Goal: Contribute content: Contribute content

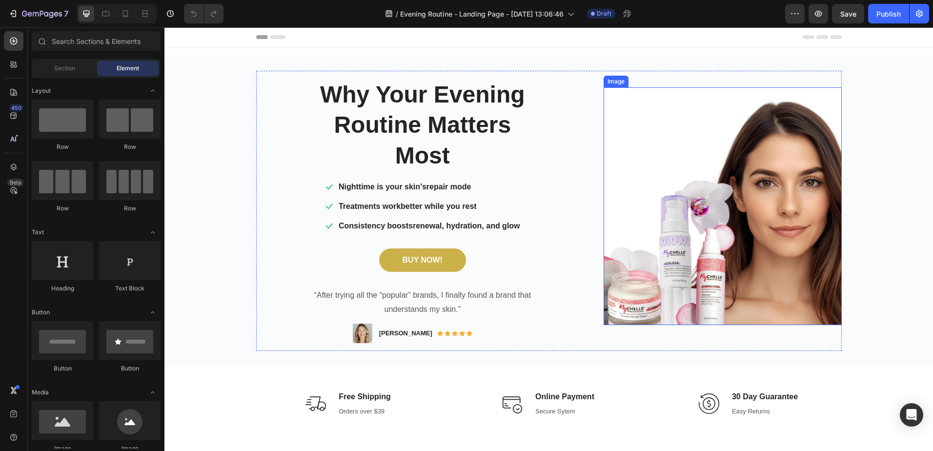
click at [698, 228] on img at bounding box center [723, 206] width 238 height 238
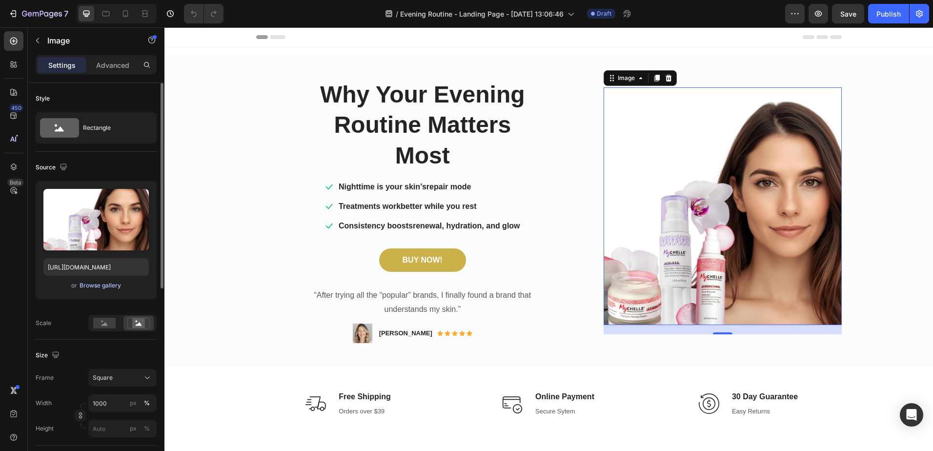
click at [94, 285] on div "Browse gallery" at bounding box center [100, 285] width 41 height 9
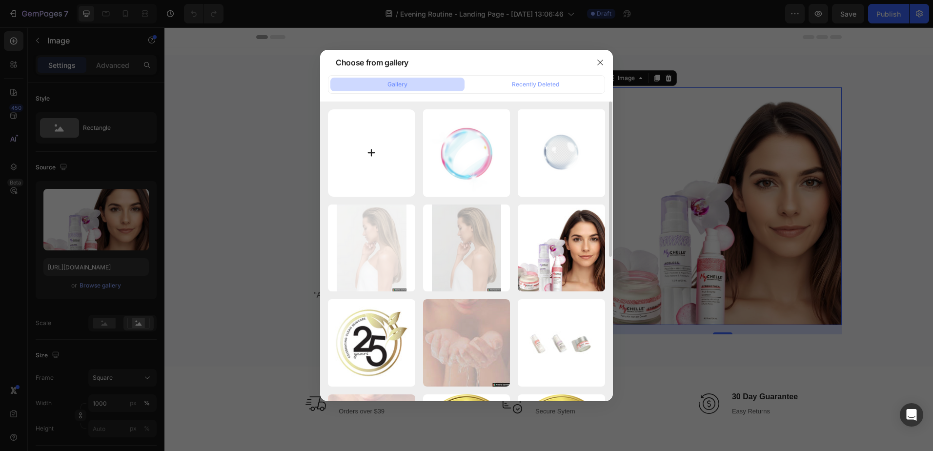
click at [368, 155] on input "file" at bounding box center [371, 152] width 87 height 87
click at [371, 150] on input "file" at bounding box center [371, 152] width 87 height 87
type input "C:\fakepath\Womam1.png"
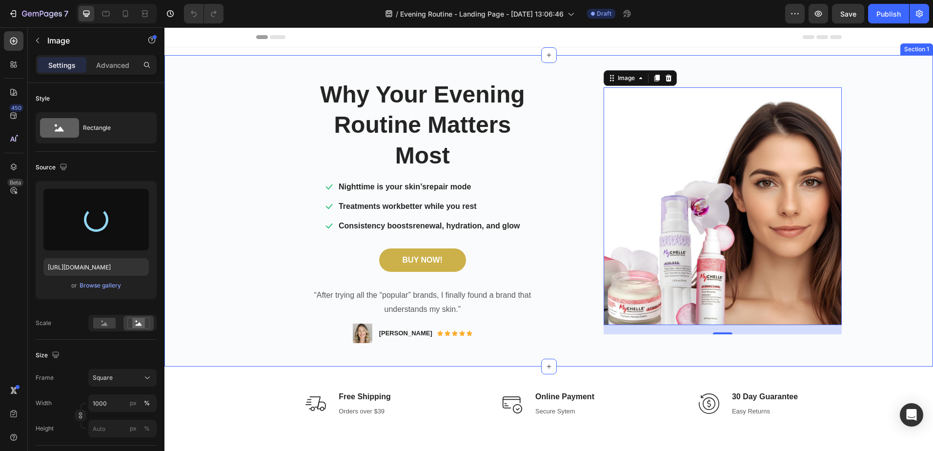
type input "[URL][DOMAIN_NAME]"
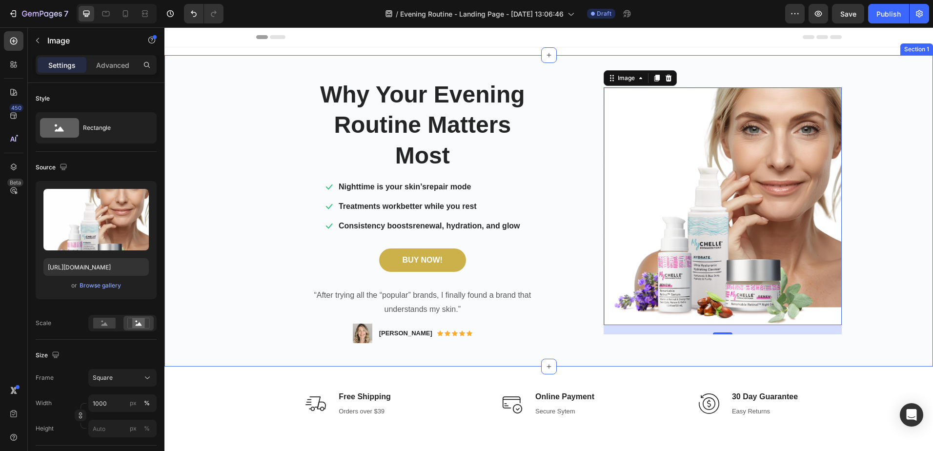
click at [891, 262] on div "Why Your Evening Routine Matters Most Heading Icon Nighttime is your skin’s rep…" at bounding box center [548, 211] width 769 height 280
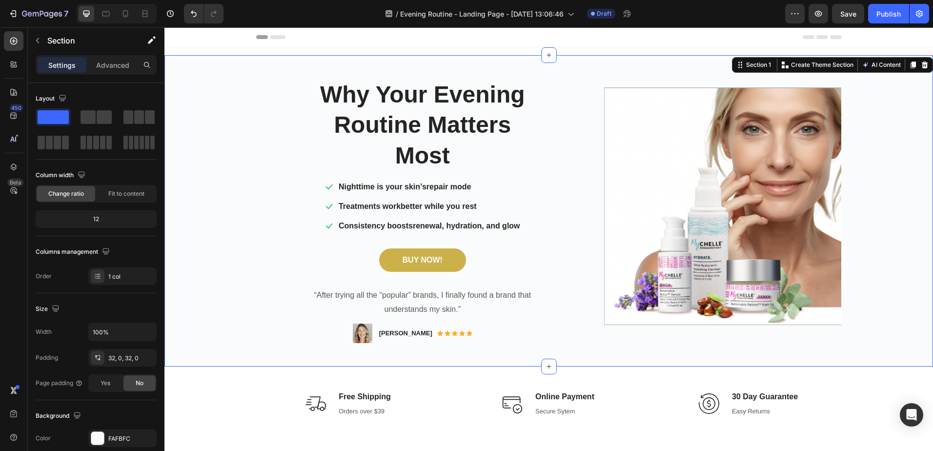
click at [227, 86] on div "Why Your Evening Routine Matters Most Heading Icon Nighttime is your skin’s rep…" at bounding box center [548, 211] width 769 height 280
click at [672, 163] on img at bounding box center [723, 206] width 238 height 238
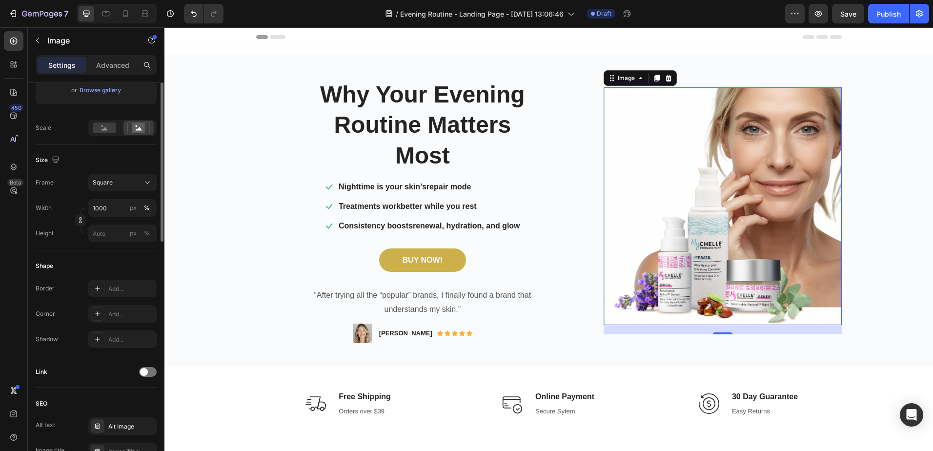
scroll to position [49, 0]
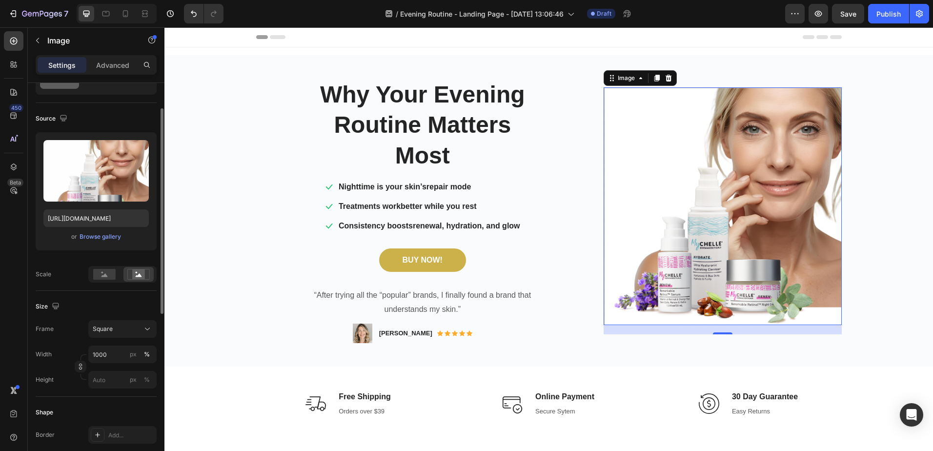
click at [629, 259] on img at bounding box center [723, 206] width 238 height 238
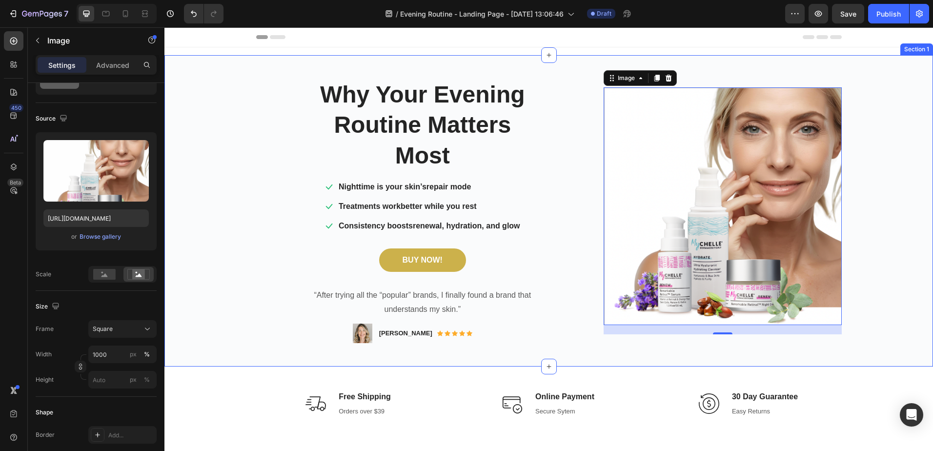
click at [875, 295] on div "Why Your Evening Routine Matters Most Heading Icon Nighttime is your skin’s rep…" at bounding box center [548, 211] width 769 height 280
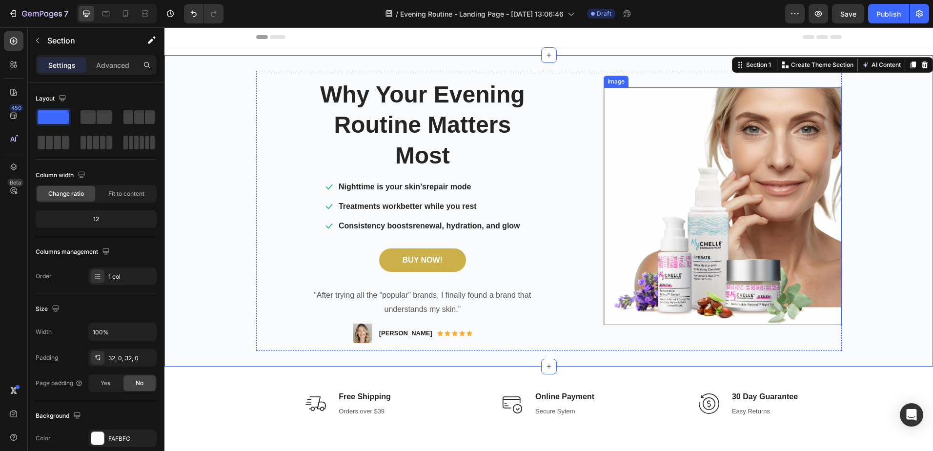
click at [706, 224] on img at bounding box center [723, 206] width 238 height 238
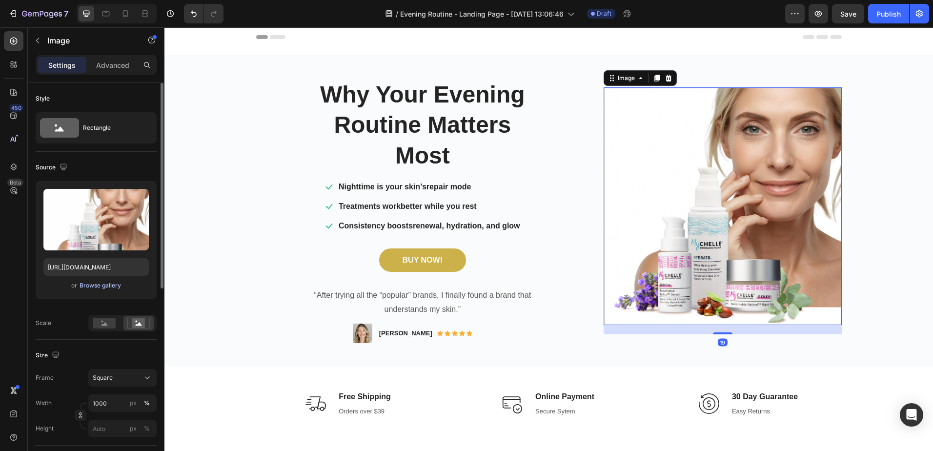
click at [81, 284] on div "Browse gallery" at bounding box center [100, 285] width 41 height 9
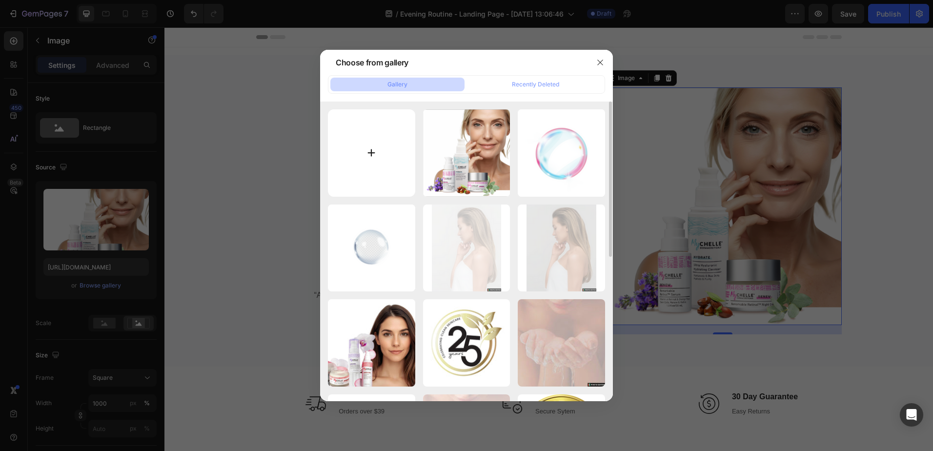
click at [379, 166] on input "file" at bounding box center [371, 152] width 87 height 87
type input "C:\fakepath\Woman[DEMOGRAPHIC_DATA].jpg"
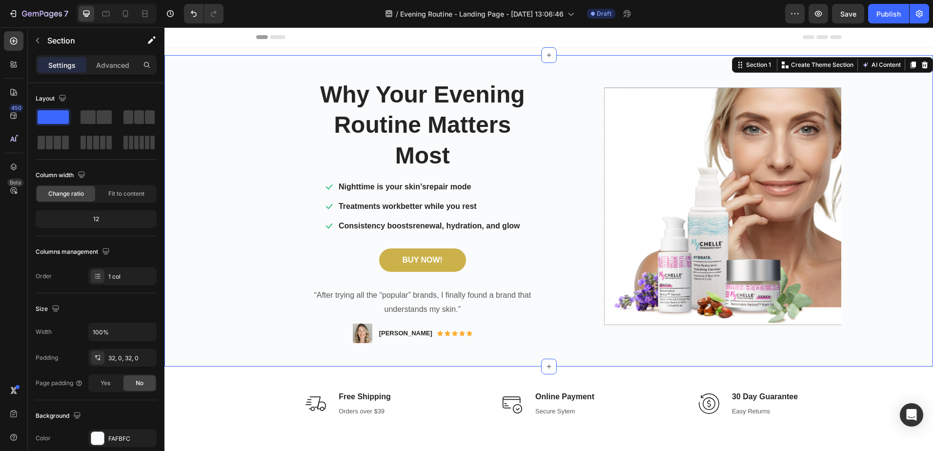
click at [229, 194] on div "Why Your Evening Routine Matters Most Heading Icon Nighttime is your skin’s rep…" at bounding box center [548, 211] width 769 height 280
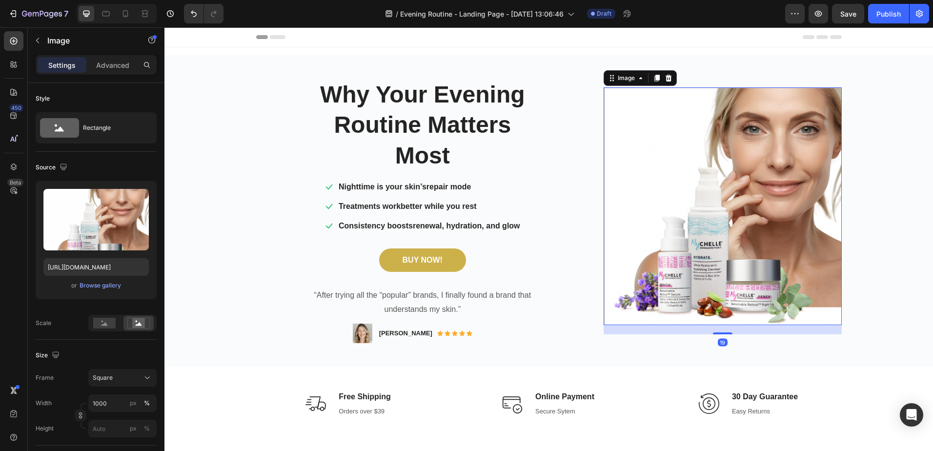
click at [716, 201] on img at bounding box center [723, 206] width 238 height 238
click at [631, 83] on div "Image" at bounding box center [626, 78] width 41 height 12
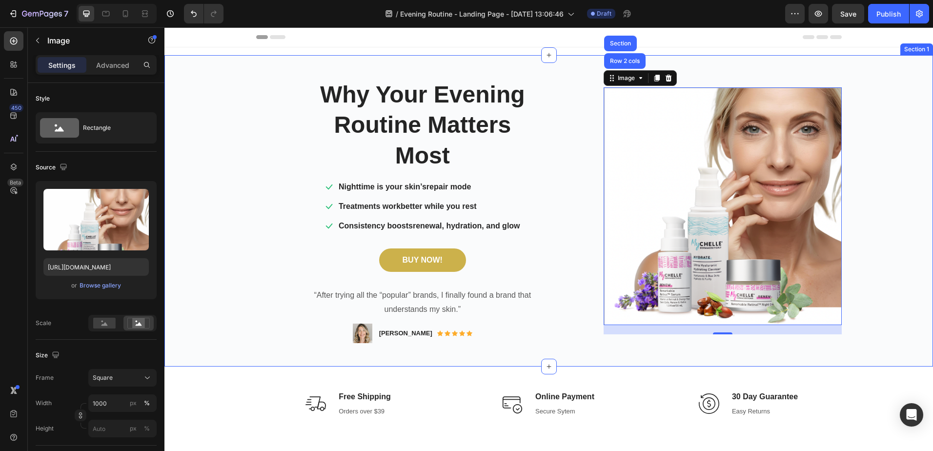
click at [864, 192] on div "Why Your Evening Routine Matters Most Heading Icon Nighttime is your skin’s rep…" at bounding box center [548, 211] width 769 height 280
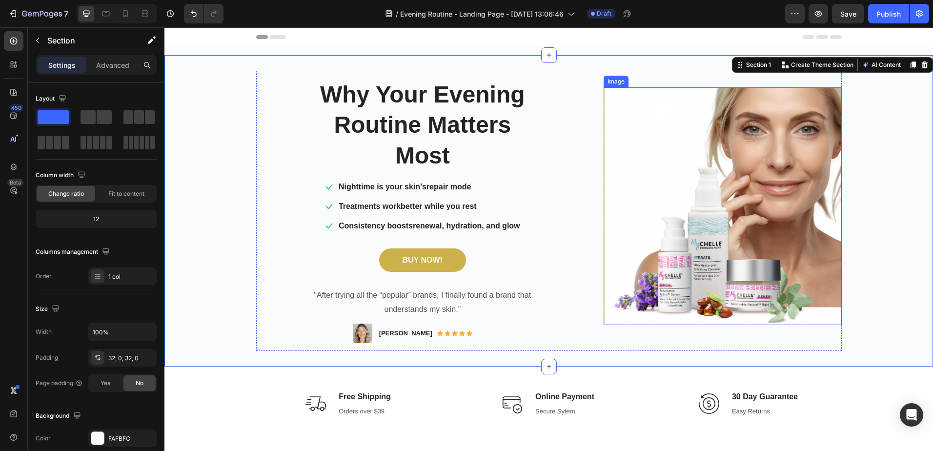
click at [794, 190] on img at bounding box center [723, 206] width 238 height 238
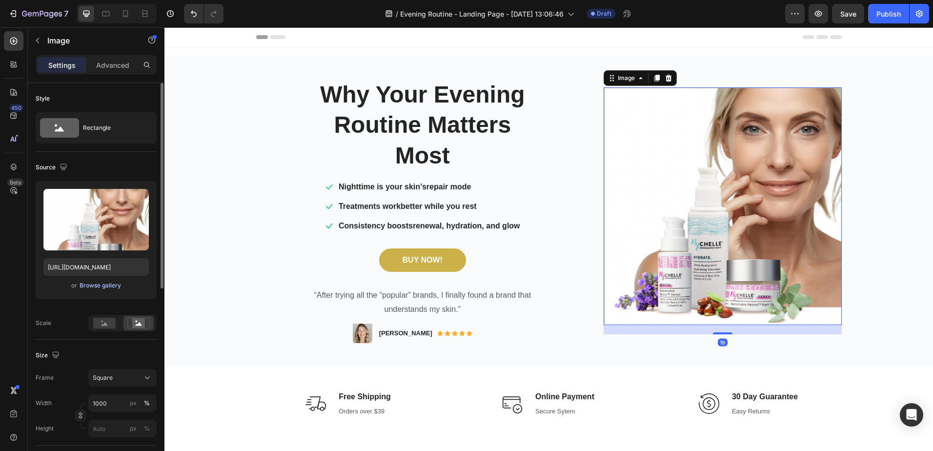
click at [87, 284] on div "Browse gallery" at bounding box center [100, 285] width 41 height 9
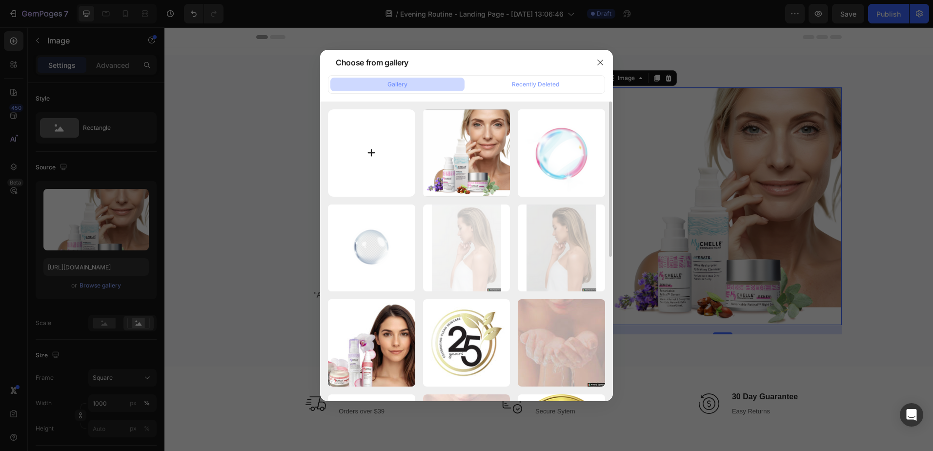
click at [375, 152] on input "file" at bounding box center [371, 152] width 87 height 87
type input "C:\fakepath\Woman[DEMOGRAPHIC_DATA].jpg"
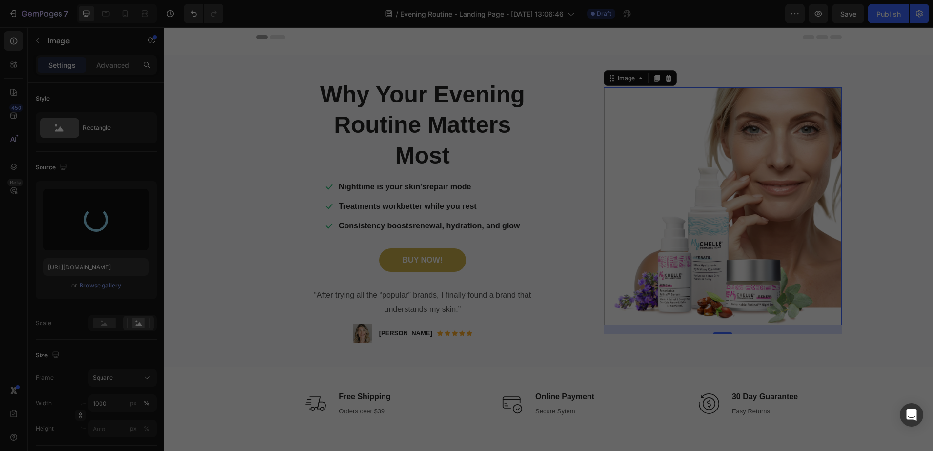
type input "[URL][DOMAIN_NAME]"
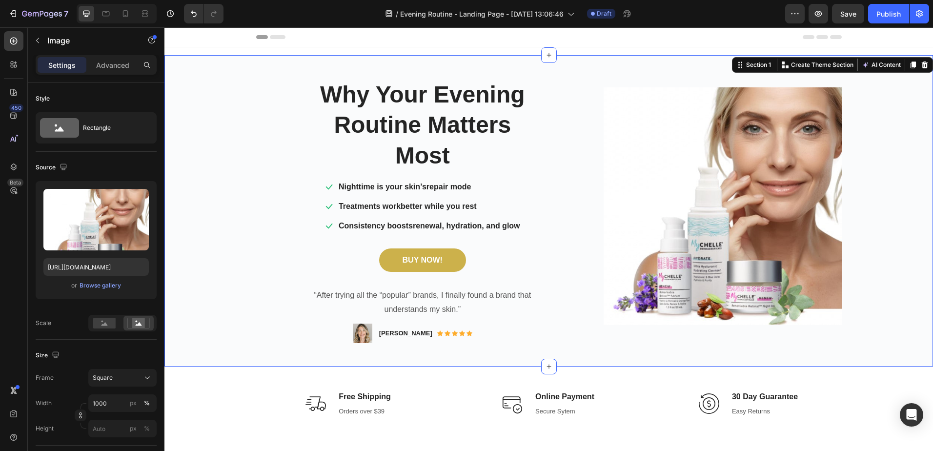
click at [246, 224] on div "Why Your Evening Routine Matters Most Heading Icon Nighttime is your skin’s rep…" at bounding box center [548, 211] width 769 height 280
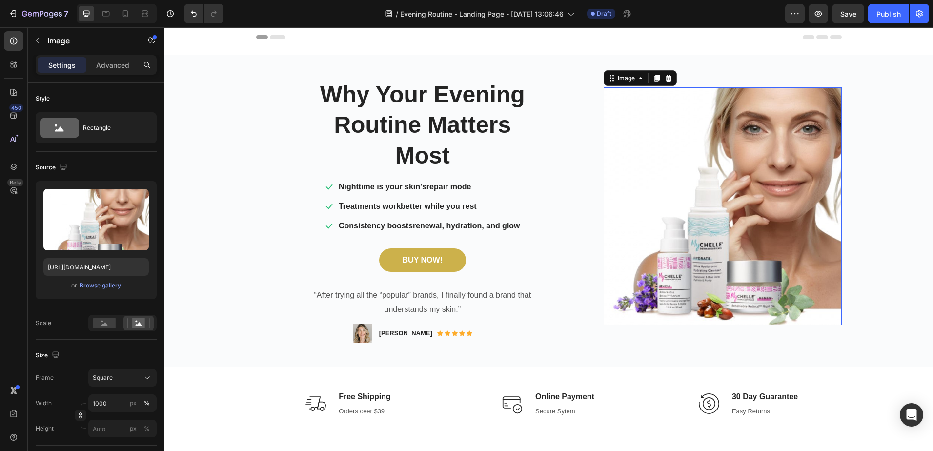
click at [742, 250] on img at bounding box center [723, 206] width 238 height 238
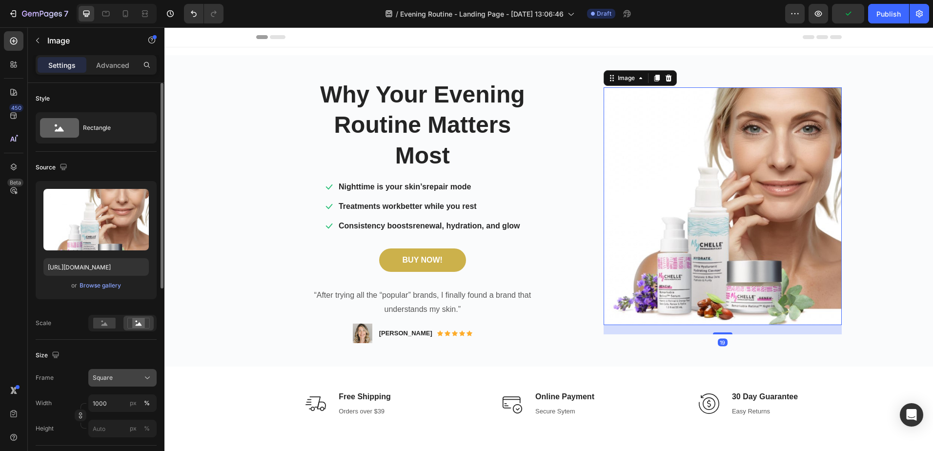
click at [146, 378] on icon at bounding box center [147, 378] width 5 height 2
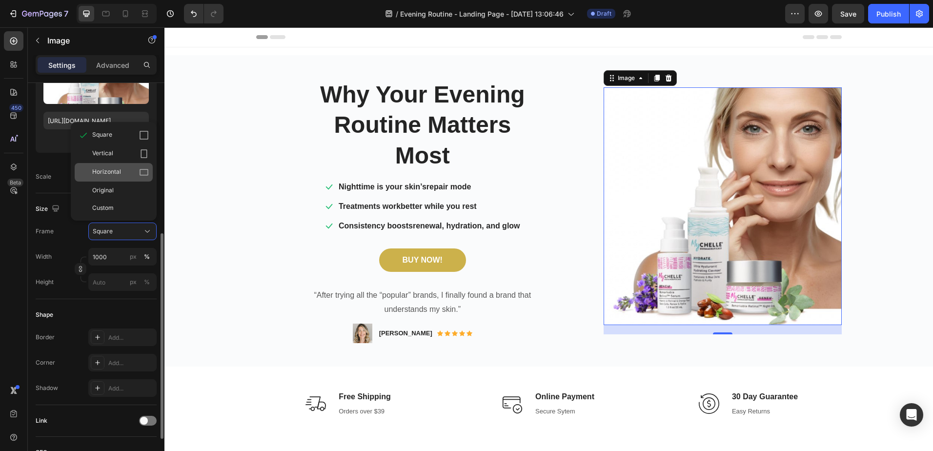
scroll to position [195, 0]
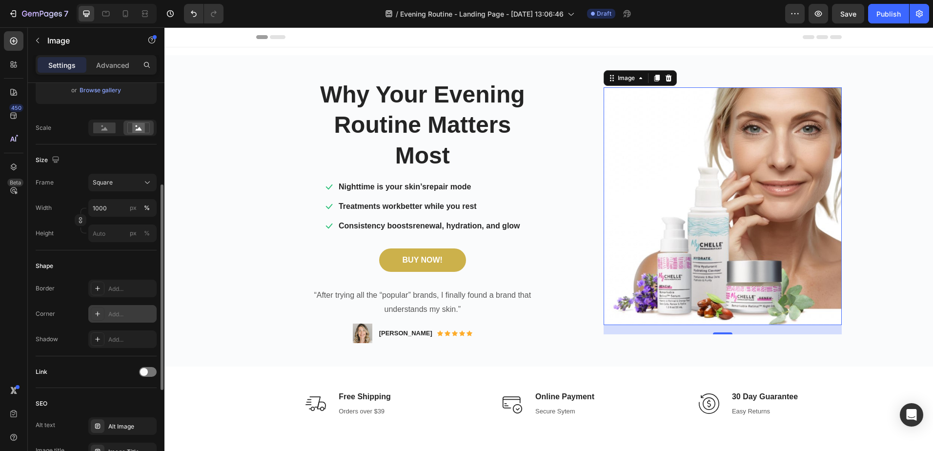
click at [128, 309] on div "Add..." at bounding box center [122, 314] width 68 height 18
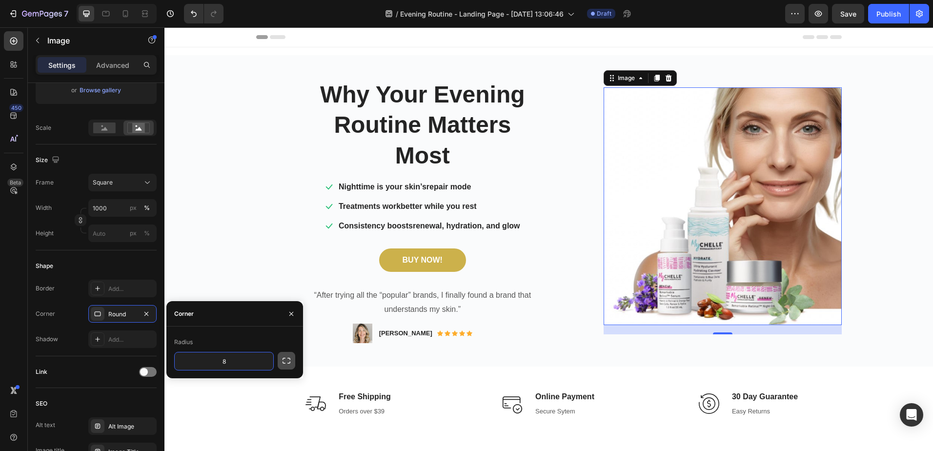
click at [287, 361] on icon "button" at bounding box center [287, 361] width 10 height 10
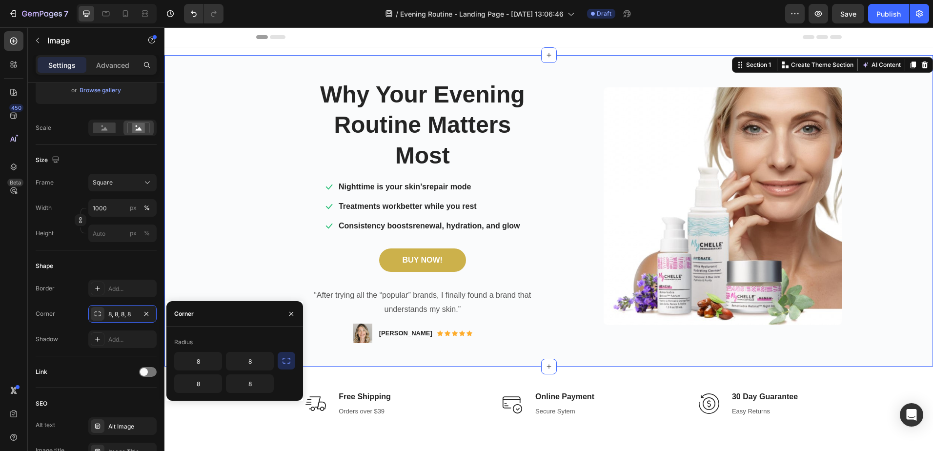
click at [884, 335] on div "Why Your Evening Routine Matters Most Heading Icon Nighttime is your skin’s rep…" at bounding box center [548, 211] width 769 height 280
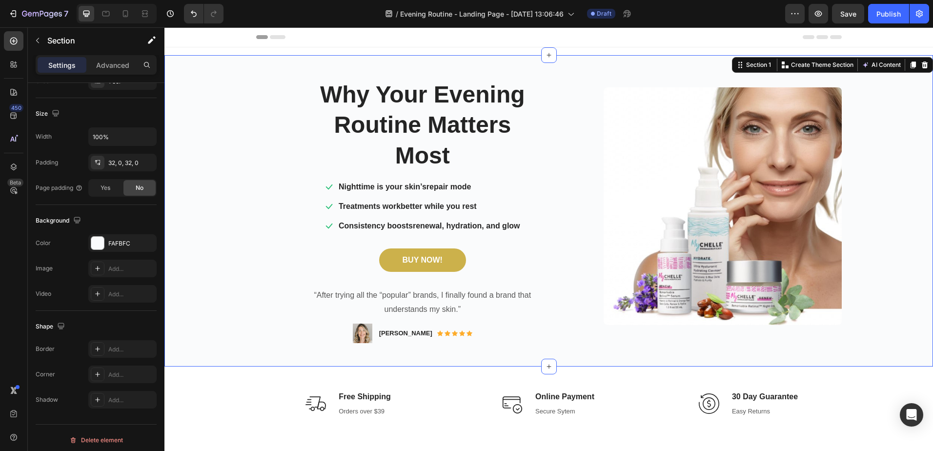
scroll to position [0, 0]
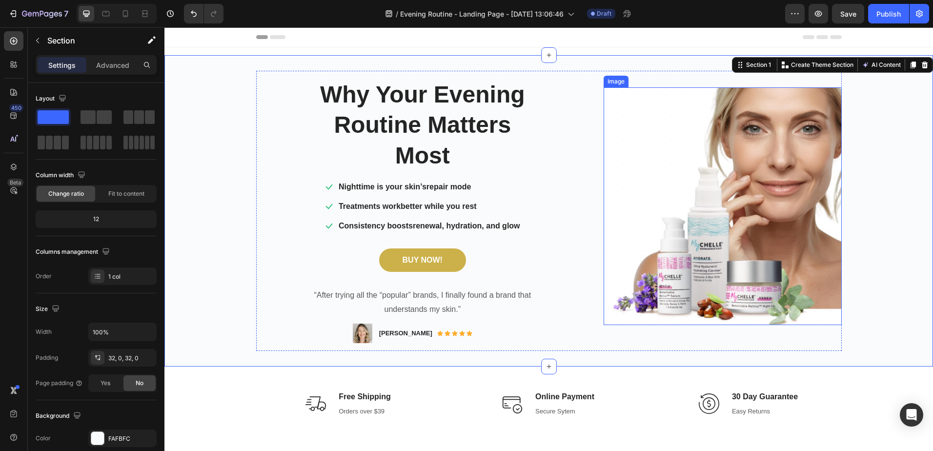
click at [679, 178] on img at bounding box center [723, 206] width 238 height 238
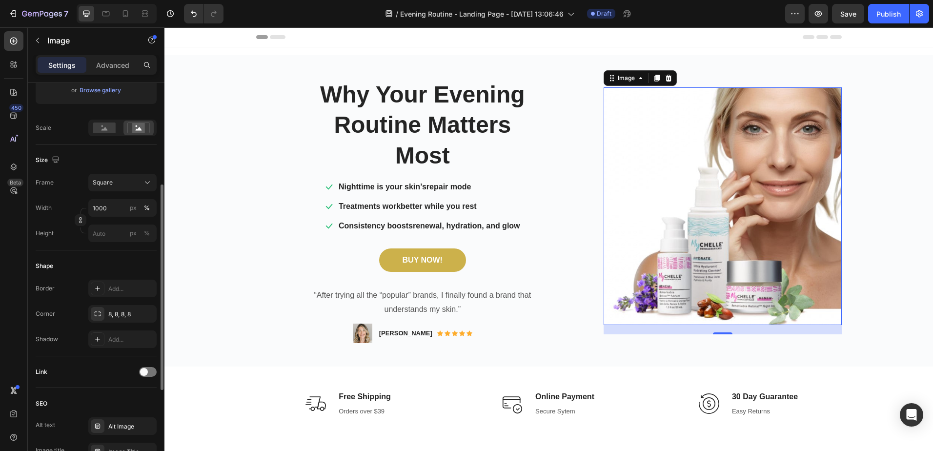
scroll to position [244, 0]
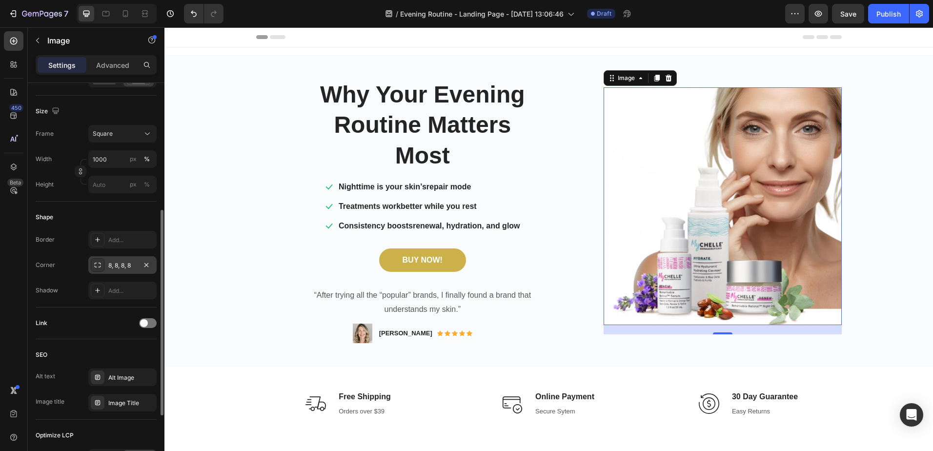
click at [138, 265] on div "8, 8, 8, 8" at bounding box center [122, 265] width 68 height 18
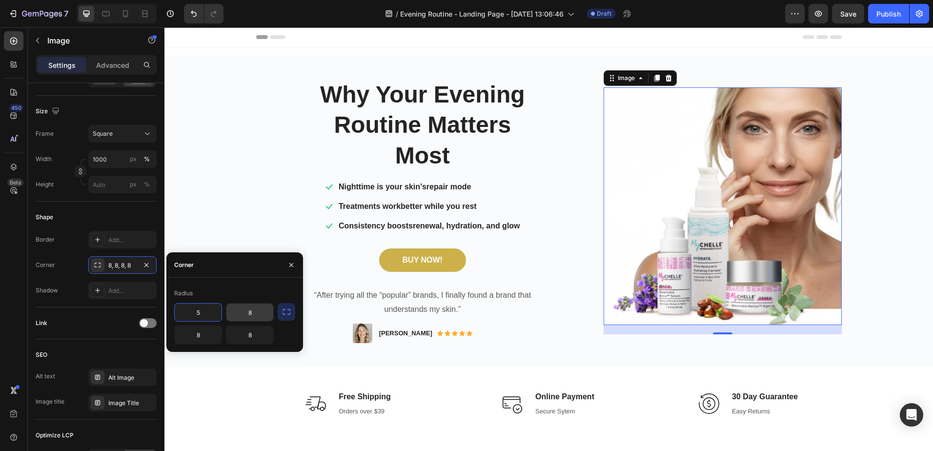
type input "5"
click at [245, 310] on input "8" at bounding box center [249, 313] width 47 height 18
click at [249, 312] on input "8" at bounding box center [249, 313] width 47 height 18
type input "5"
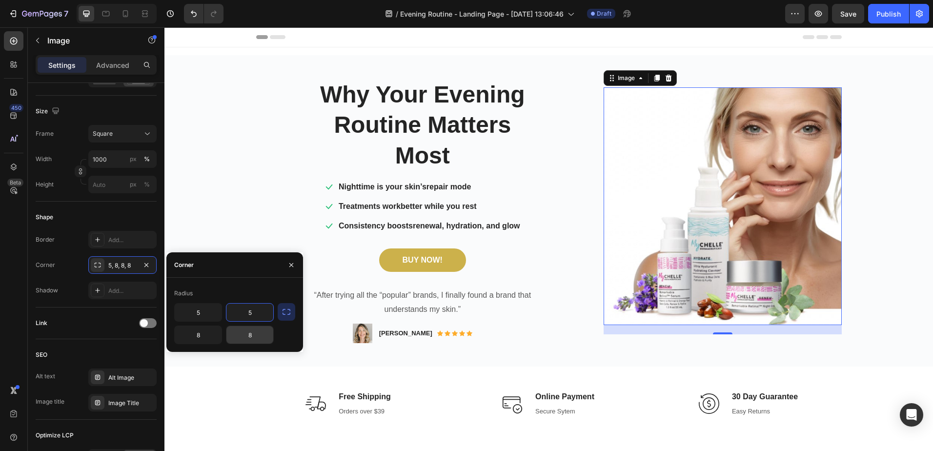
click at [249, 334] on input "8" at bounding box center [249, 335] width 47 height 18
type input "5"
click at [198, 339] on input "8" at bounding box center [198, 335] width 47 height 18
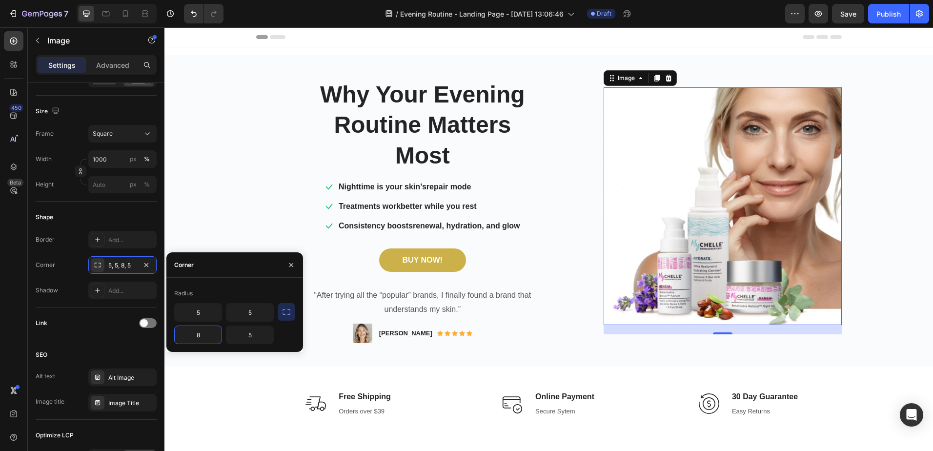
type input "5"
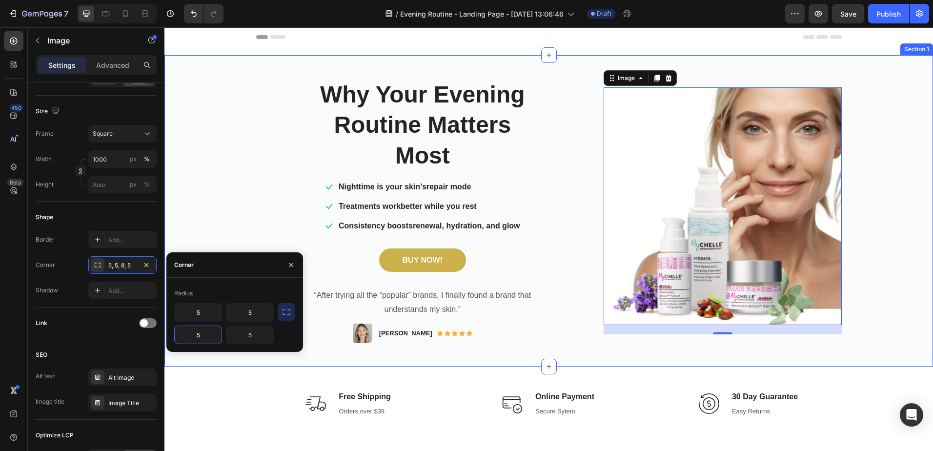
click at [200, 121] on div "Why Your Evening Routine Matters Most Heading Icon Nighttime is your skin’s rep…" at bounding box center [548, 211] width 769 height 280
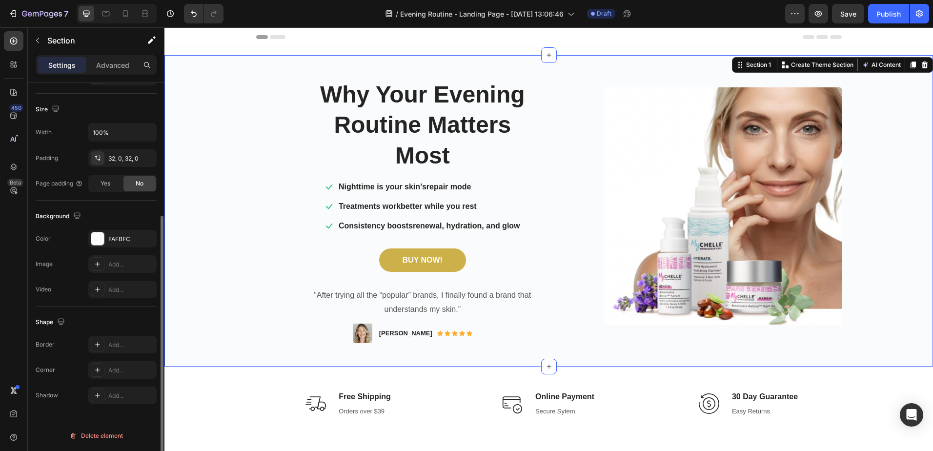
scroll to position [0, 0]
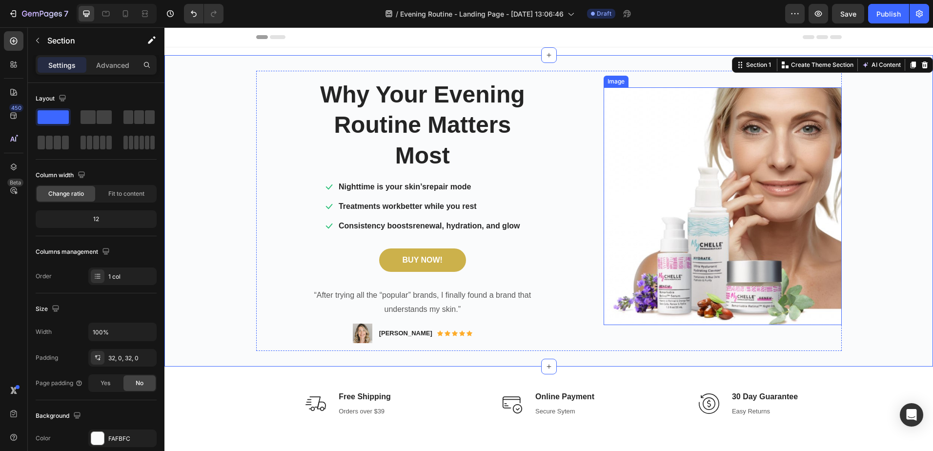
click at [821, 219] on img at bounding box center [723, 206] width 238 height 238
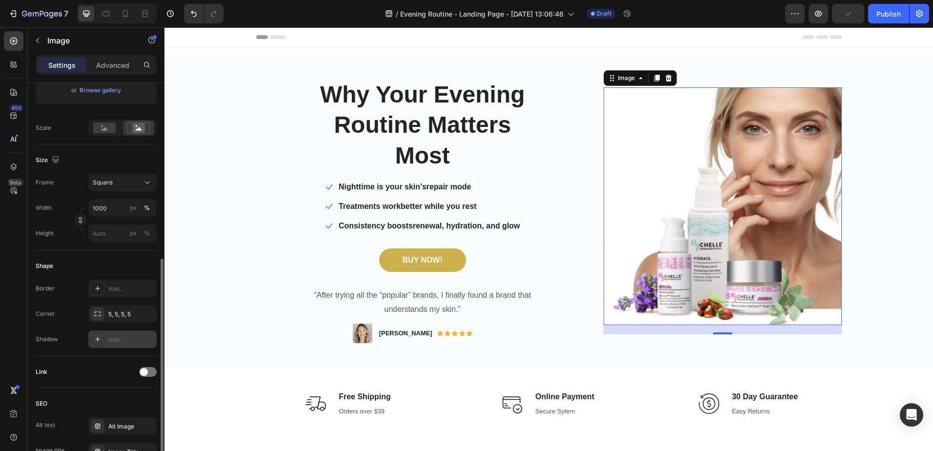
scroll to position [244, 0]
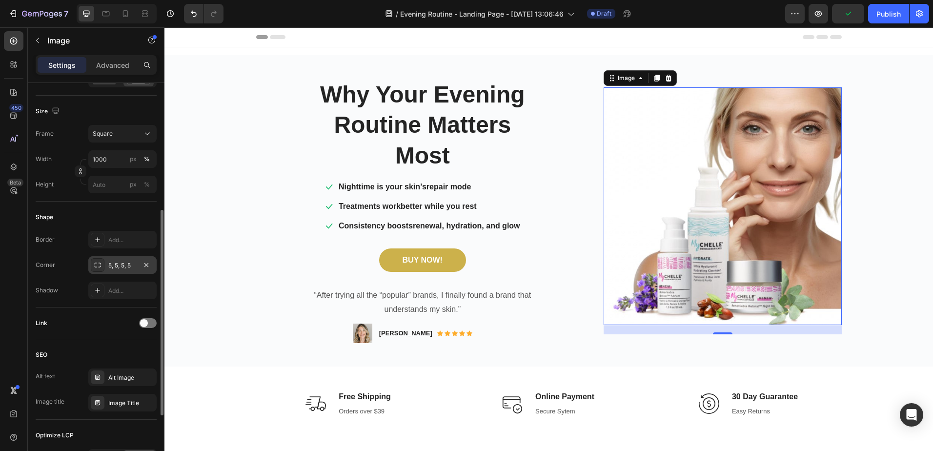
click at [111, 264] on div "5, 5, 5, 5" at bounding box center [122, 265] width 28 height 9
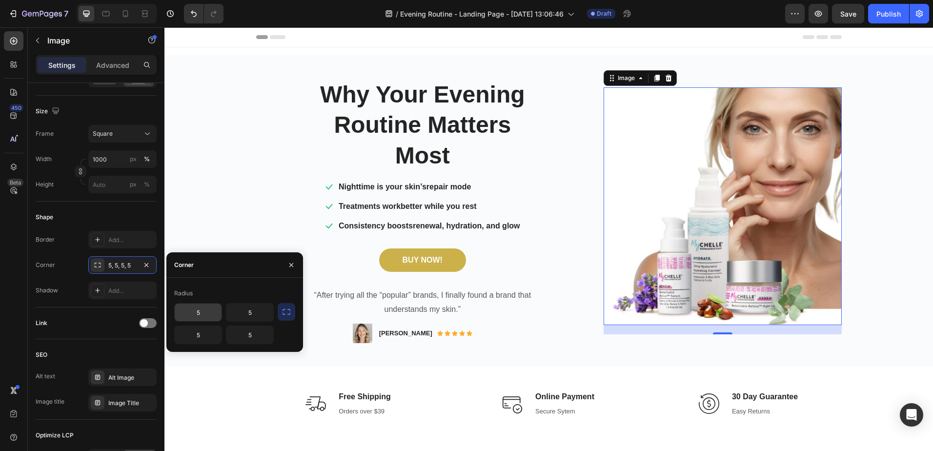
click at [198, 314] on input "5" at bounding box center [198, 313] width 47 height 18
type input "20"
click at [243, 314] on input "5" at bounding box center [249, 313] width 47 height 18
click at [249, 312] on input "5" at bounding box center [249, 313] width 47 height 18
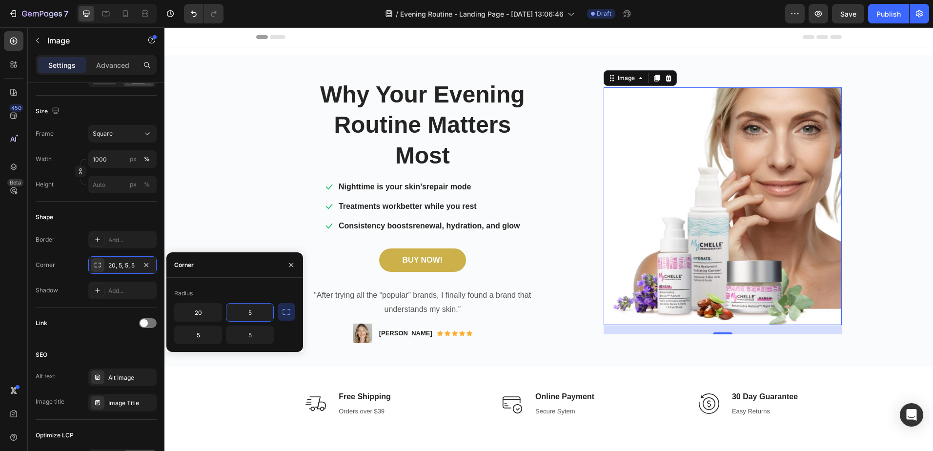
click at [249, 312] on input "5" at bounding box center [249, 313] width 47 height 18
type input "20"
click at [200, 333] on input "5" at bounding box center [198, 335] width 47 height 18
type input "20"
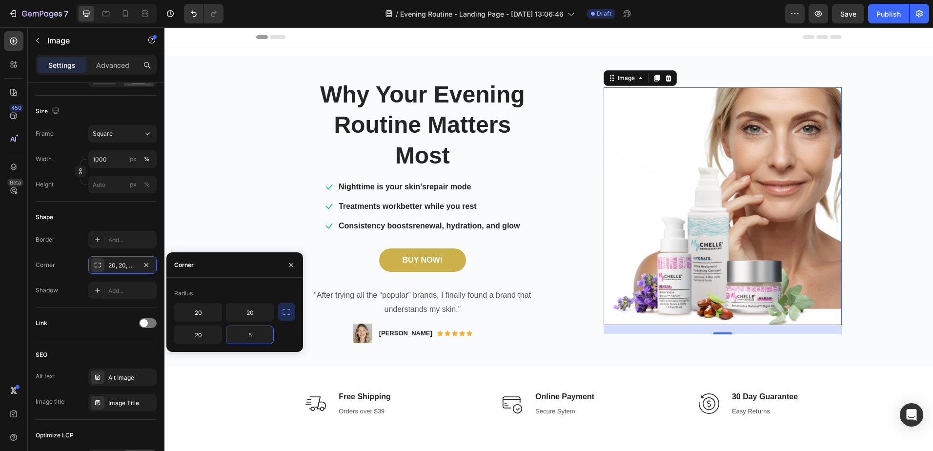
click at [249, 338] on input "5" at bounding box center [249, 335] width 47 height 18
type input "20"
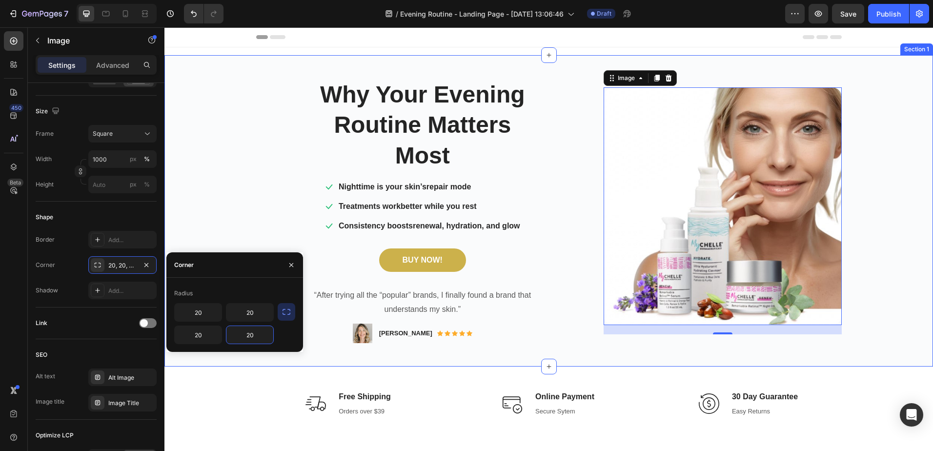
click at [224, 206] on div "Why Your Evening Routine Matters Most Heading Icon Nighttime is your skin’s rep…" at bounding box center [548, 211] width 769 height 280
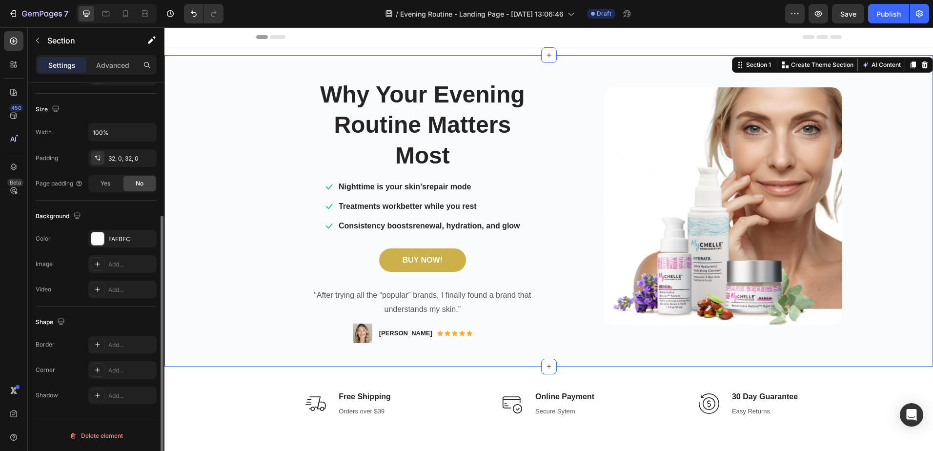
scroll to position [0, 0]
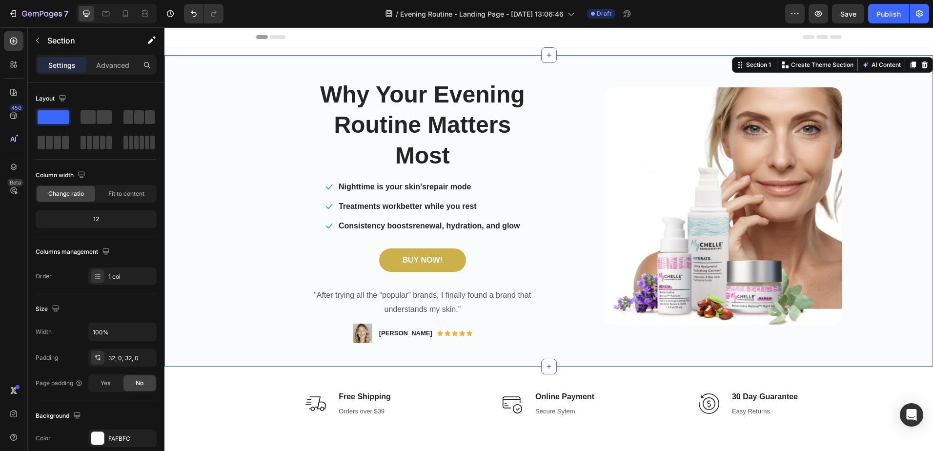
click at [878, 295] on div "Why Your Evening Routine Matters Most Heading Icon Nighttime is your skin’s rep…" at bounding box center [548, 211] width 769 height 280
click at [816, 270] on img at bounding box center [723, 206] width 238 height 238
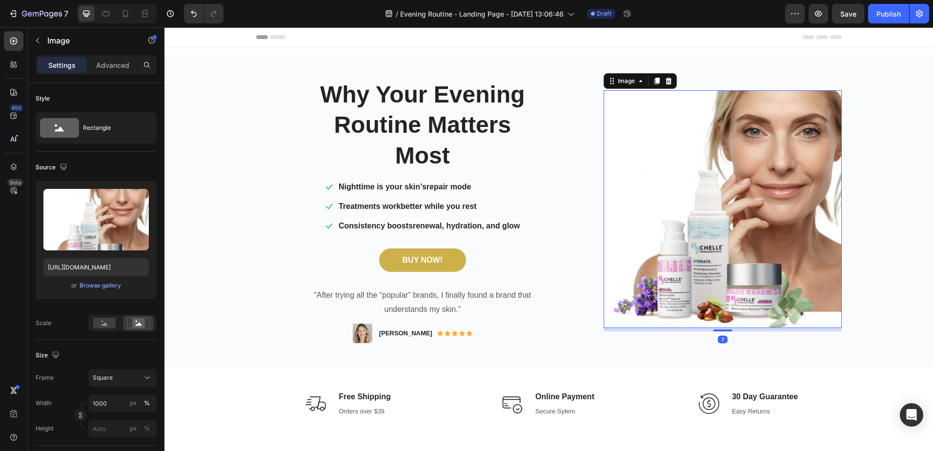
drag, startPoint x: 716, startPoint y: 334, endPoint x: 717, endPoint y: 328, distance: 5.9
click at [717, 328] on div "7" at bounding box center [723, 328] width 238 height 0
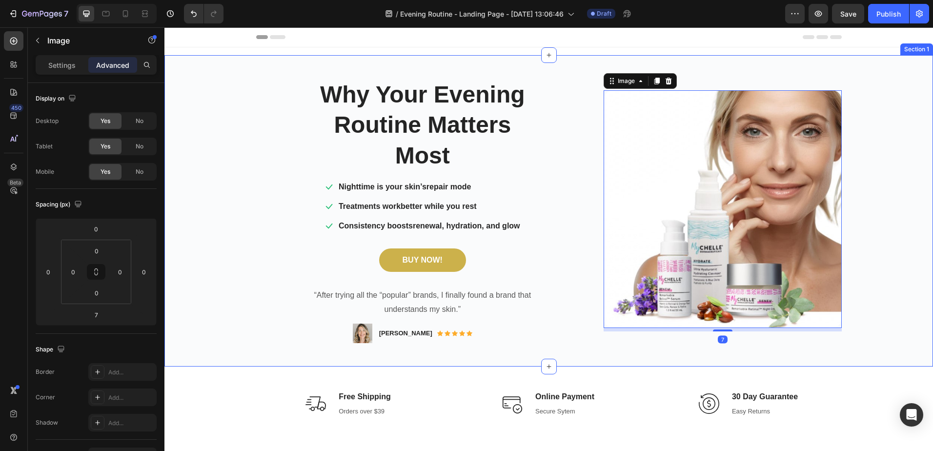
click at [219, 163] on div "Why Your Evening Routine Matters Most Heading Icon Nighttime is your skin’s rep…" at bounding box center [548, 211] width 769 height 280
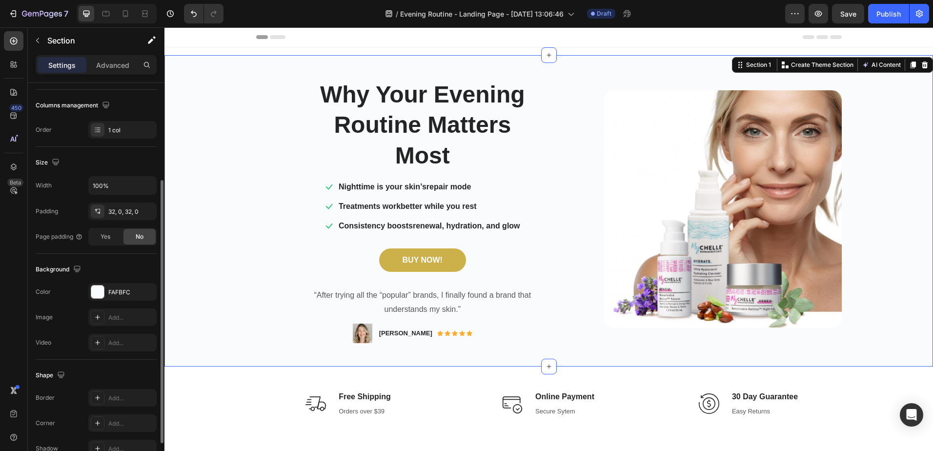
scroll to position [200, 0]
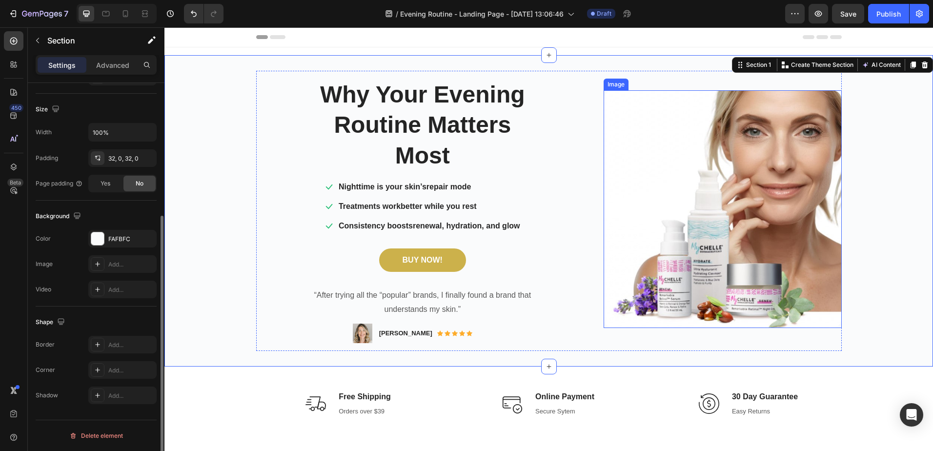
click at [731, 252] on img at bounding box center [723, 209] width 238 height 238
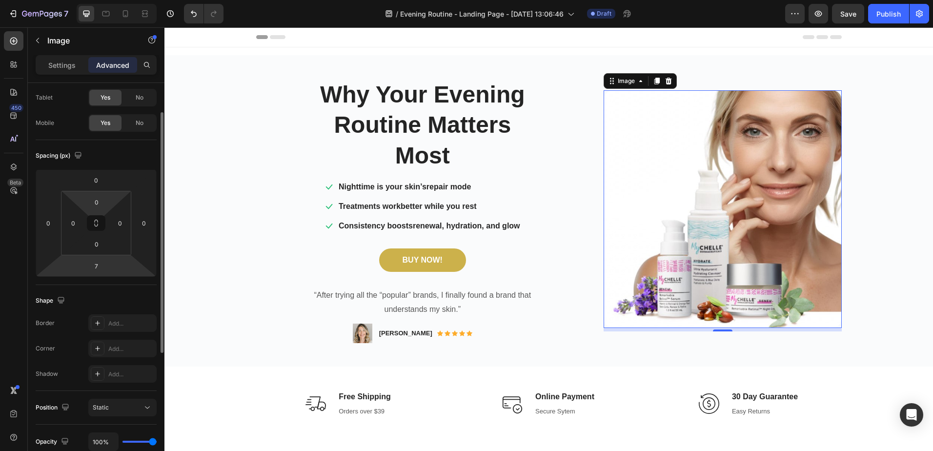
scroll to position [0, 0]
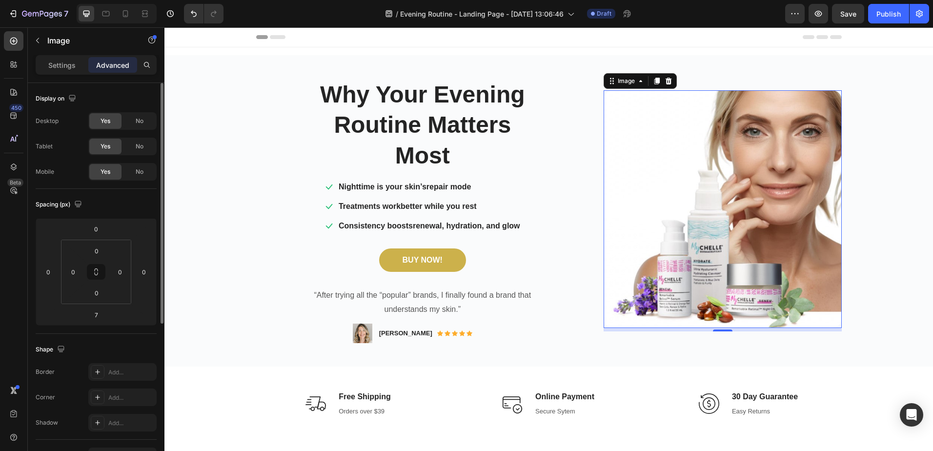
click at [726, 232] on img at bounding box center [723, 209] width 238 height 238
click at [65, 65] on p "Settings" at bounding box center [61, 65] width 27 height 10
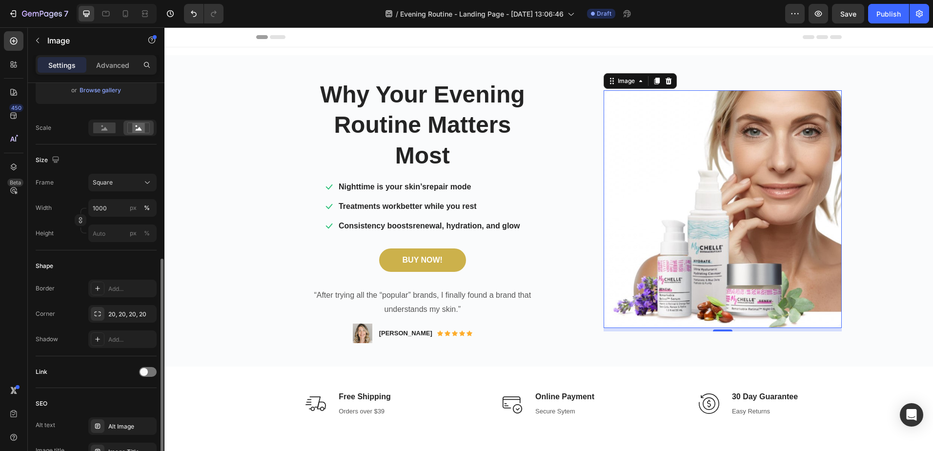
scroll to position [293, 0]
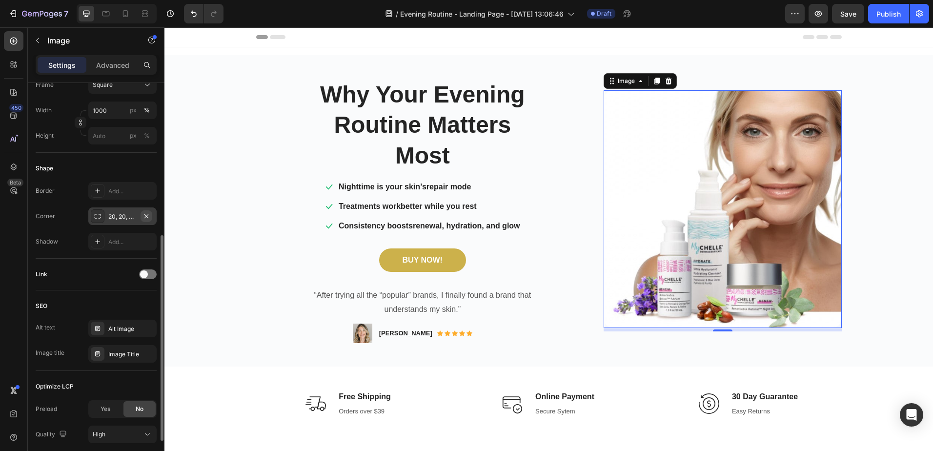
click at [147, 215] on icon "button" at bounding box center [146, 216] width 4 height 4
